Goal: Task Accomplishment & Management: Manage account settings

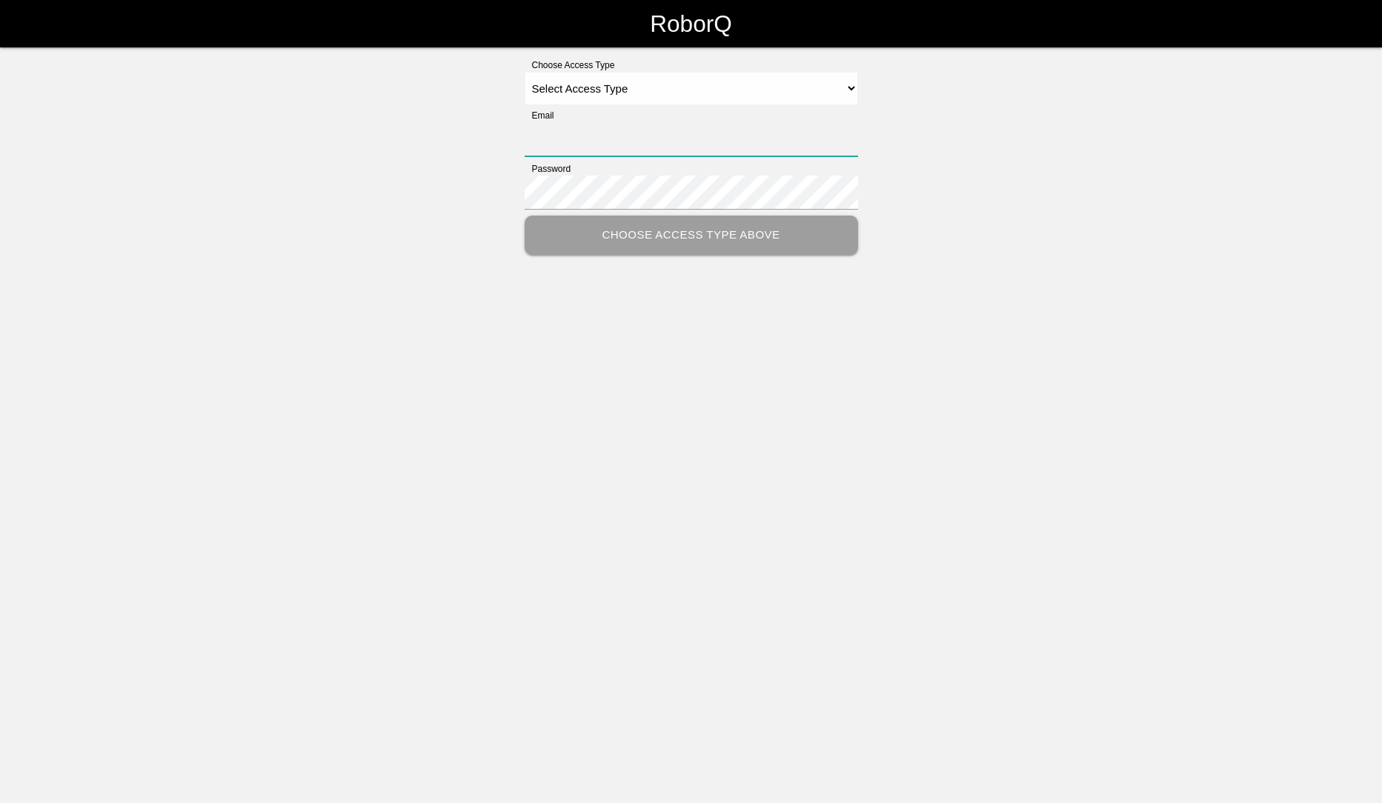
click at [615, 130] on input "Email" at bounding box center [690, 139] width 333 height 34
type input "[EMAIL_ADDRESS][DOMAIN_NAME]"
click at [849, 84] on select "Select Access Type Admin Customer Supervisor Worker" at bounding box center [690, 88] width 333 height 33
select select "Customer"
click at [524, 72] on select "Select Access Type Admin Customer Supervisor Worker" at bounding box center [690, 88] width 333 height 33
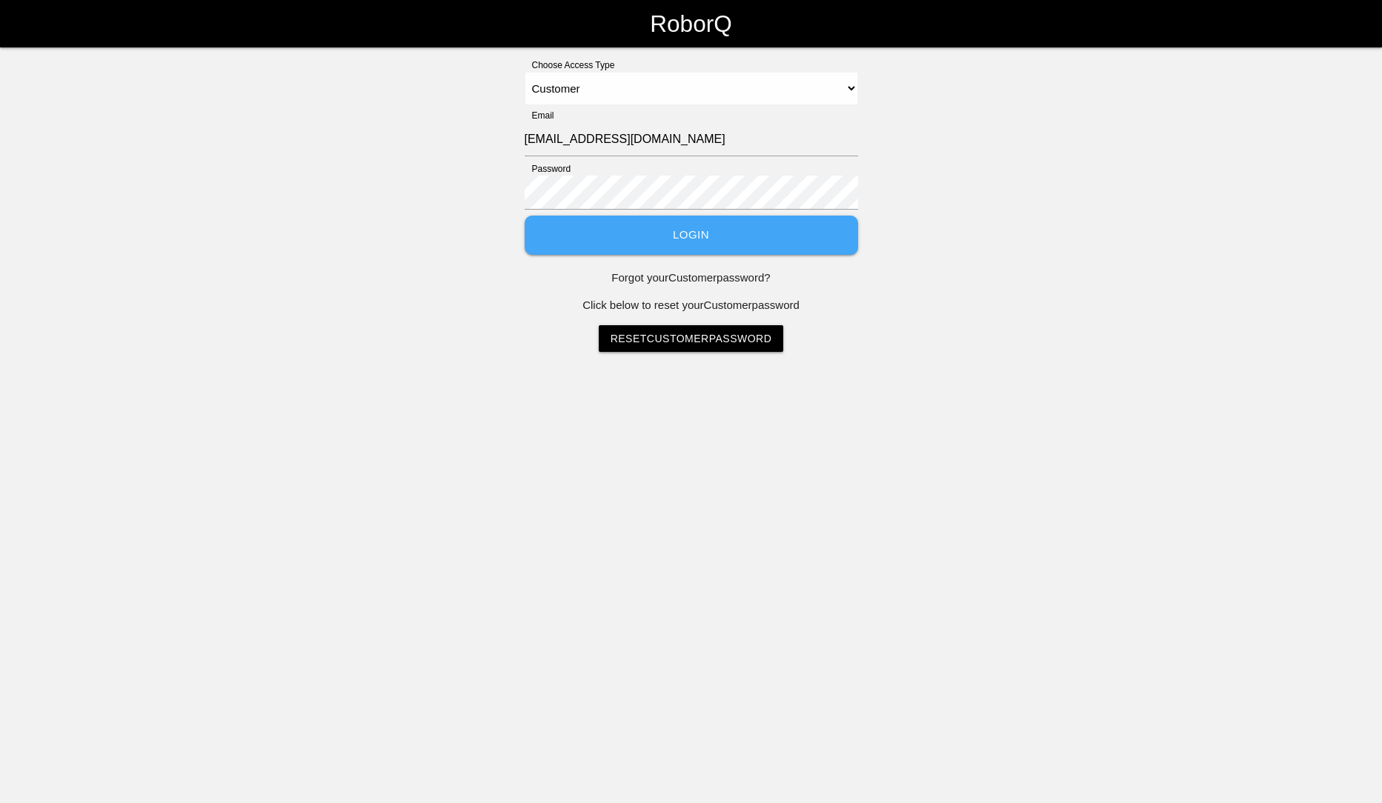
click at [684, 229] on button "Login" at bounding box center [690, 235] width 333 height 39
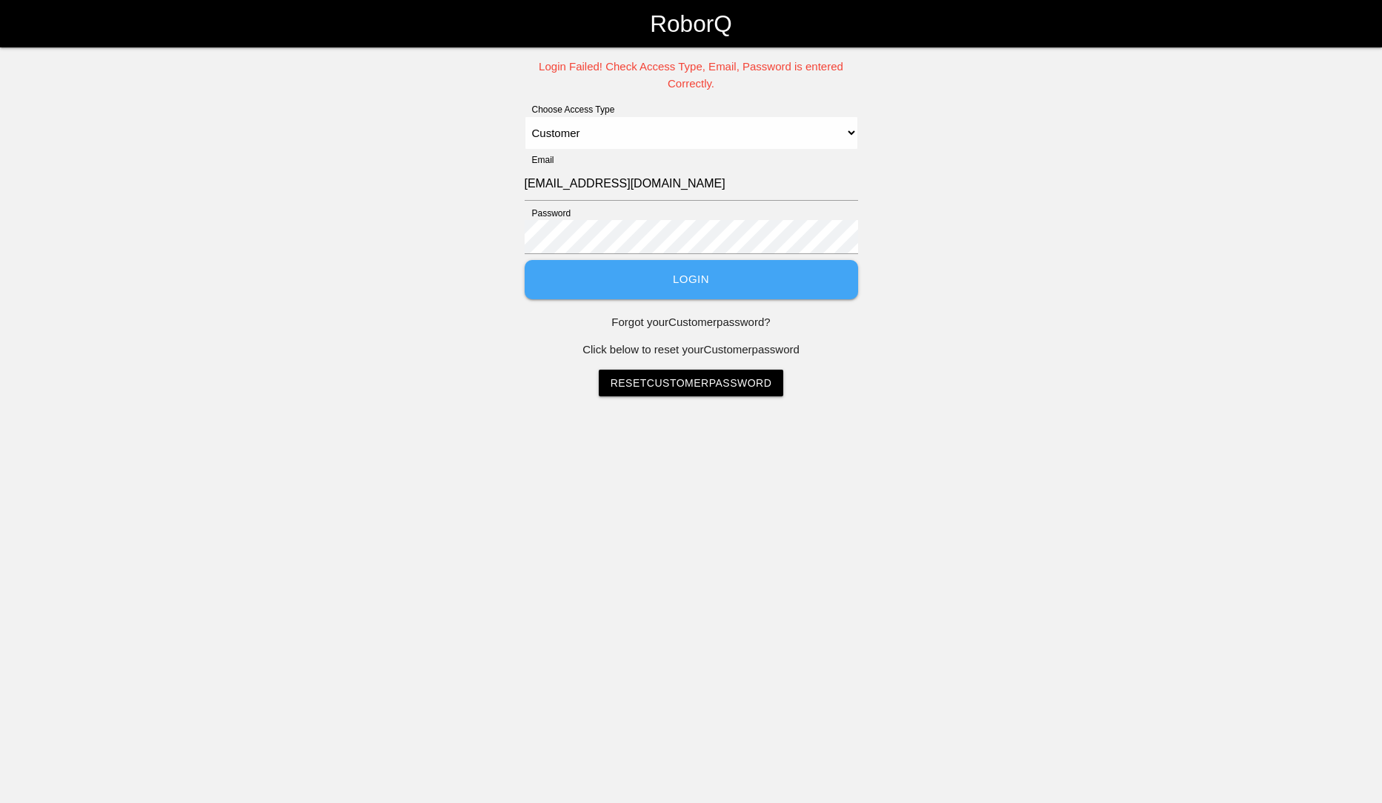
click at [677, 290] on button "Login" at bounding box center [690, 279] width 333 height 39
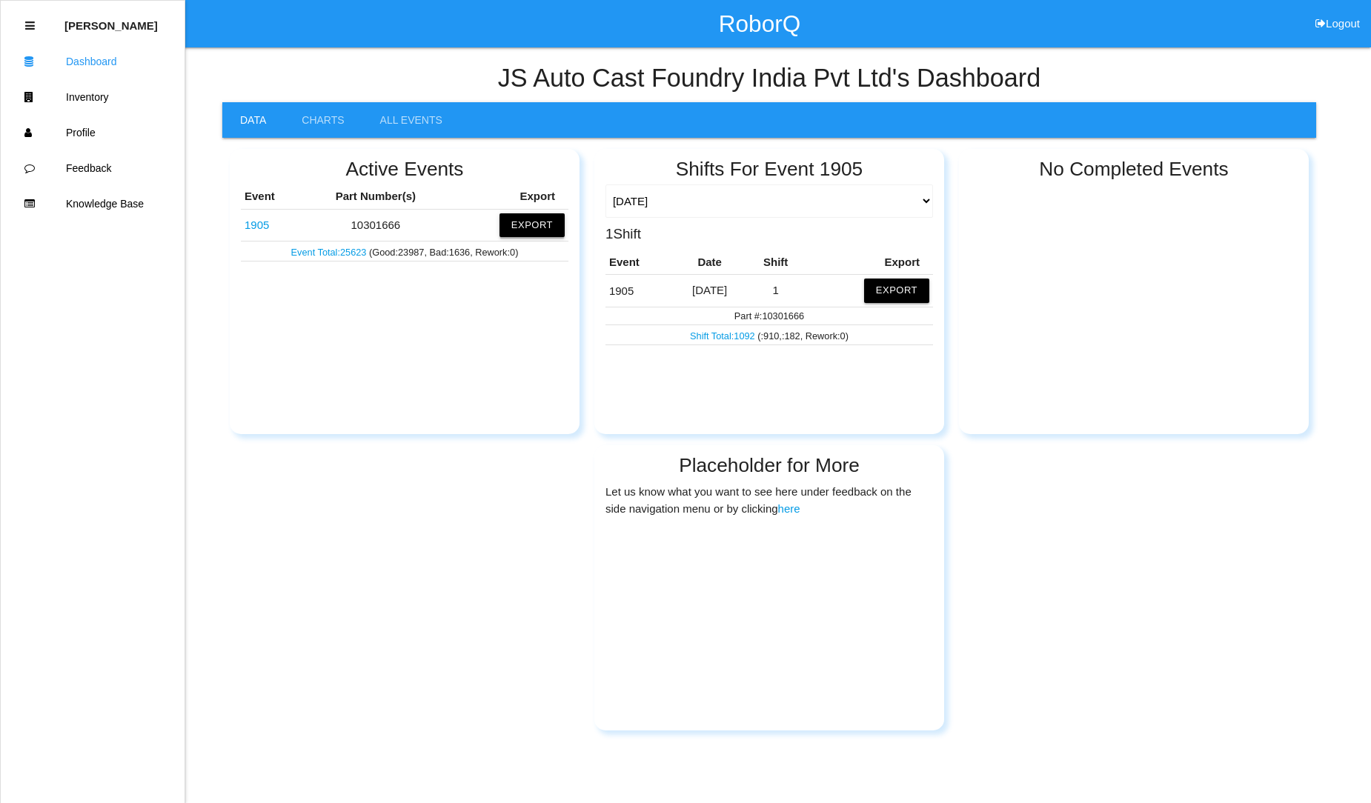
click at [530, 227] on button "Export" at bounding box center [531, 225] width 65 height 24
click at [899, 290] on button "Export" at bounding box center [896, 291] width 65 height 24
